Goal: Information Seeking & Learning: Learn about a topic

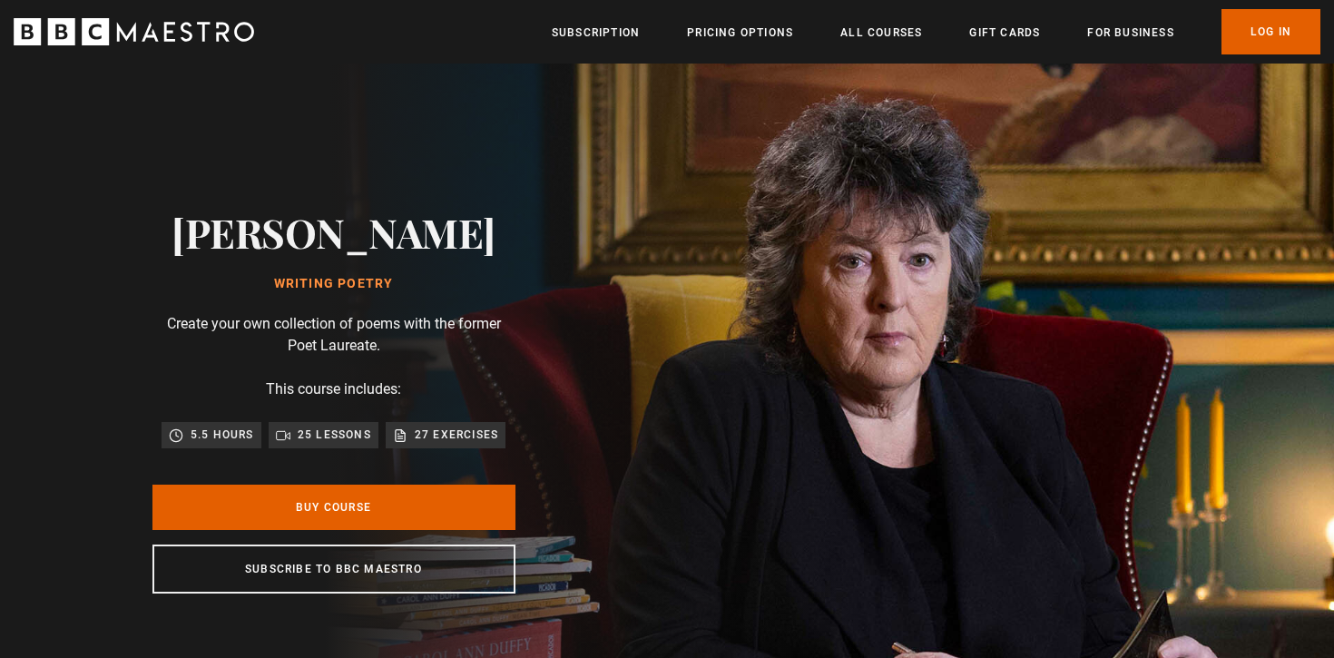
scroll to position [0, 142]
